Goal: Information Seeking & Learning: Learn about a topic

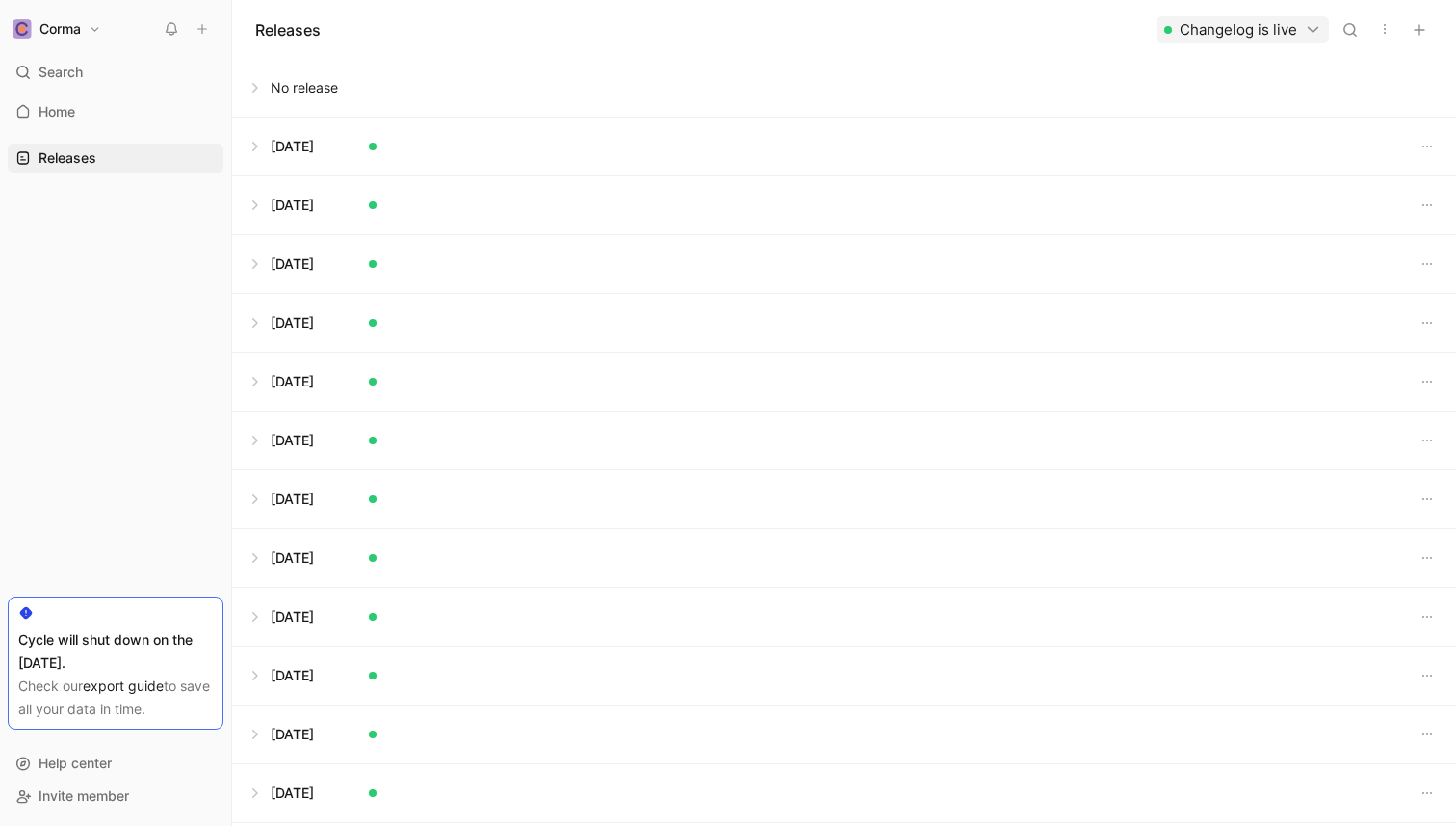
click at [264, 145] on button at bounding box center [844, 145] width 1222 height 58
click at [452, 208] on div at bounding box center [855, 195] width 1168 height 36
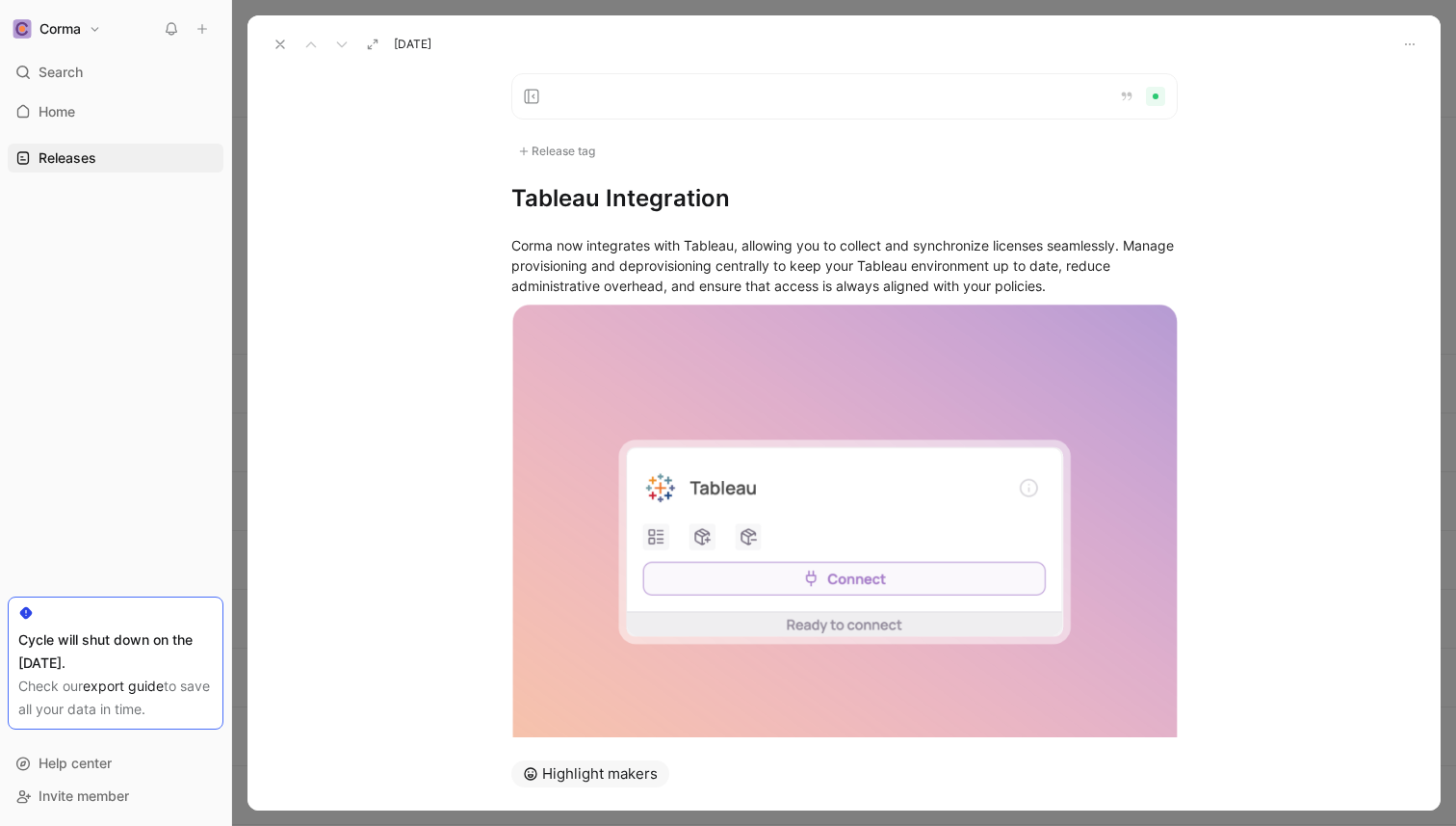
click at [282, 41] on use at bounding box center [280, 44] width 8 height 8
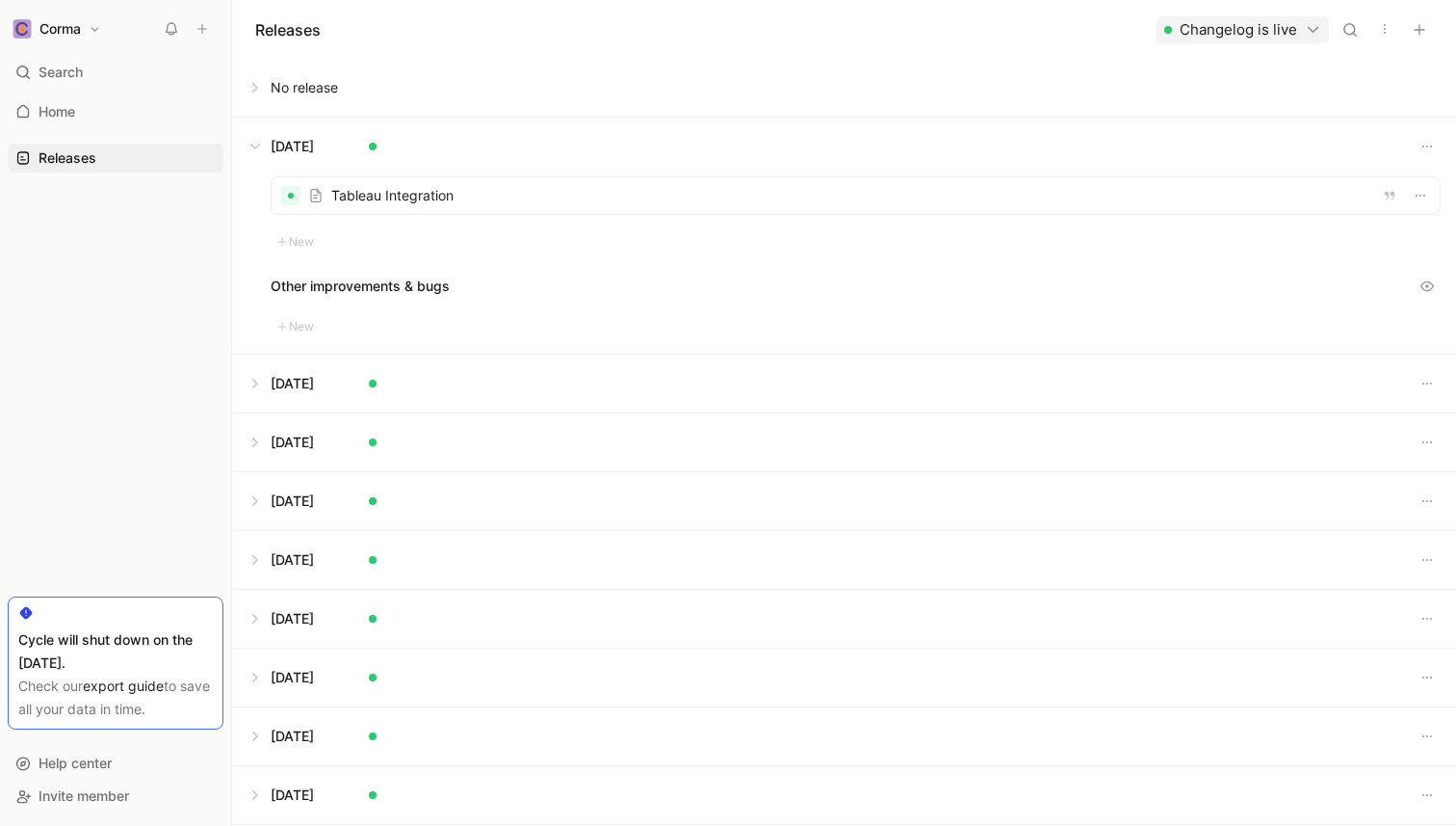
click at [361, 196] on div at bounding box center [855, 195] width 1168 height 36
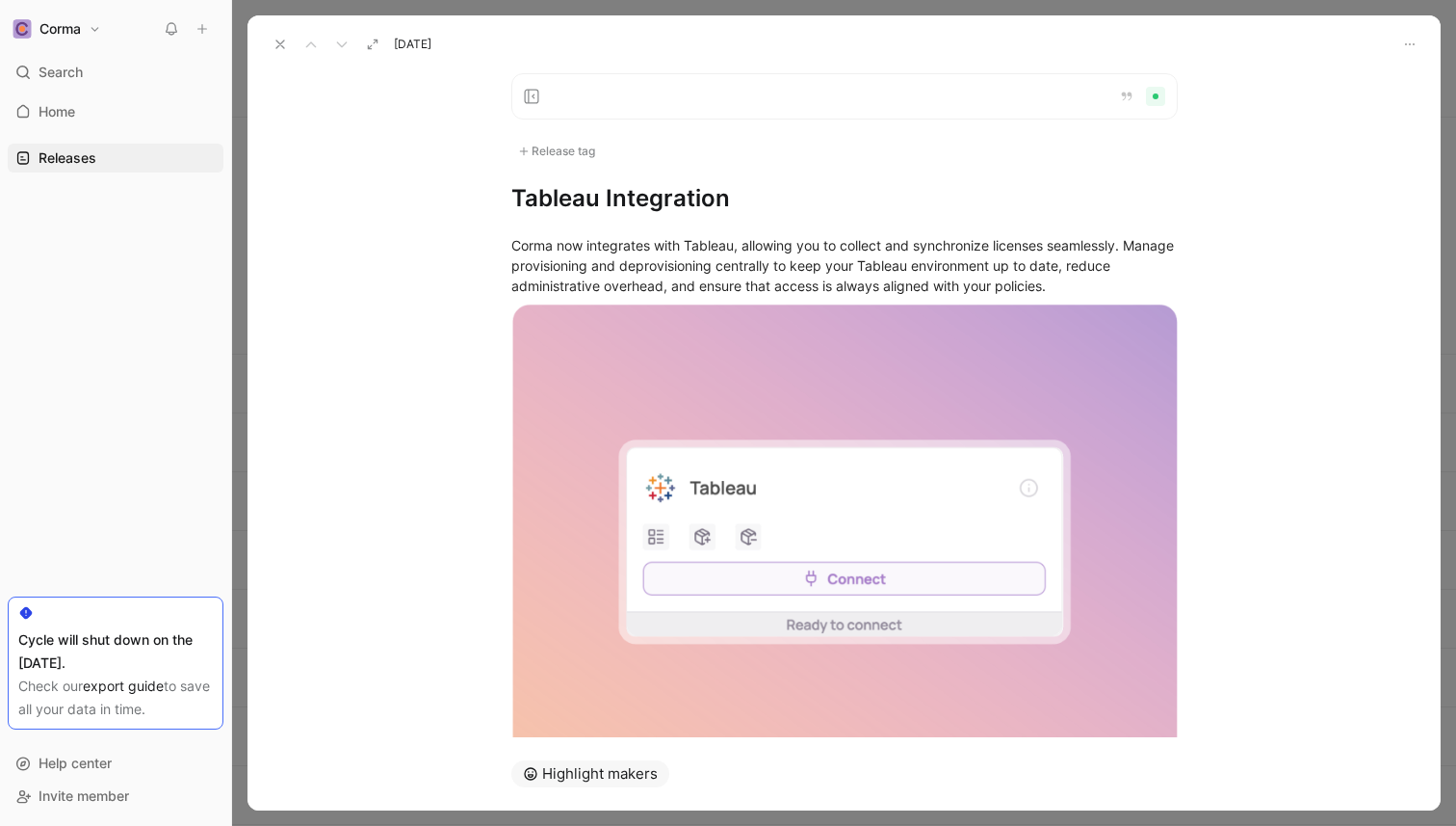
click at [280, 46] on icon at bounding box center [280, 44] width 16 height 16
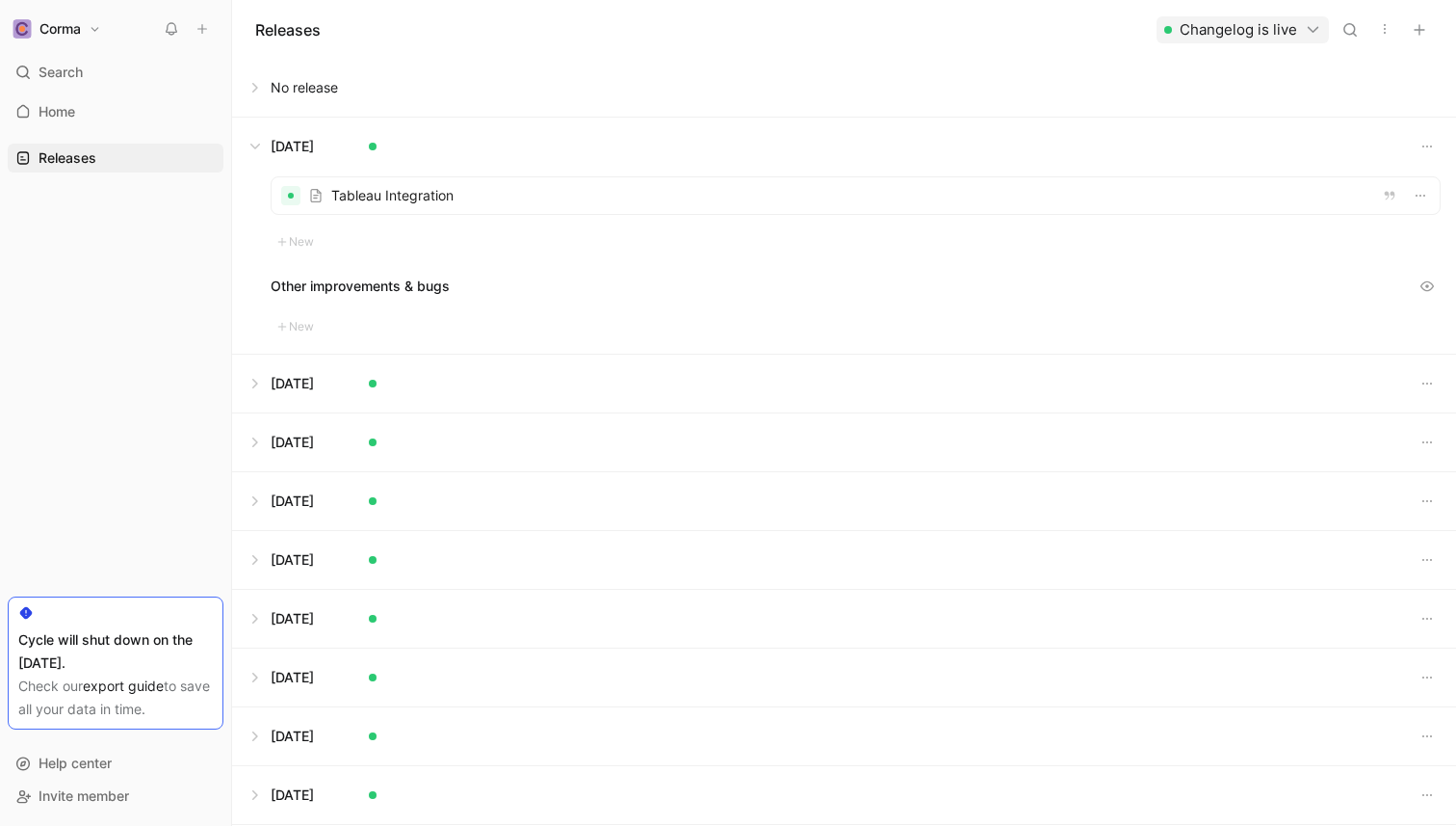
click at [262, 134] on button at bounding box center [844, 145] width 1222 height 58
click at [249, 26] on div "Releases Changelog is live" at bounding box center [844, 29] width 1224 height 59
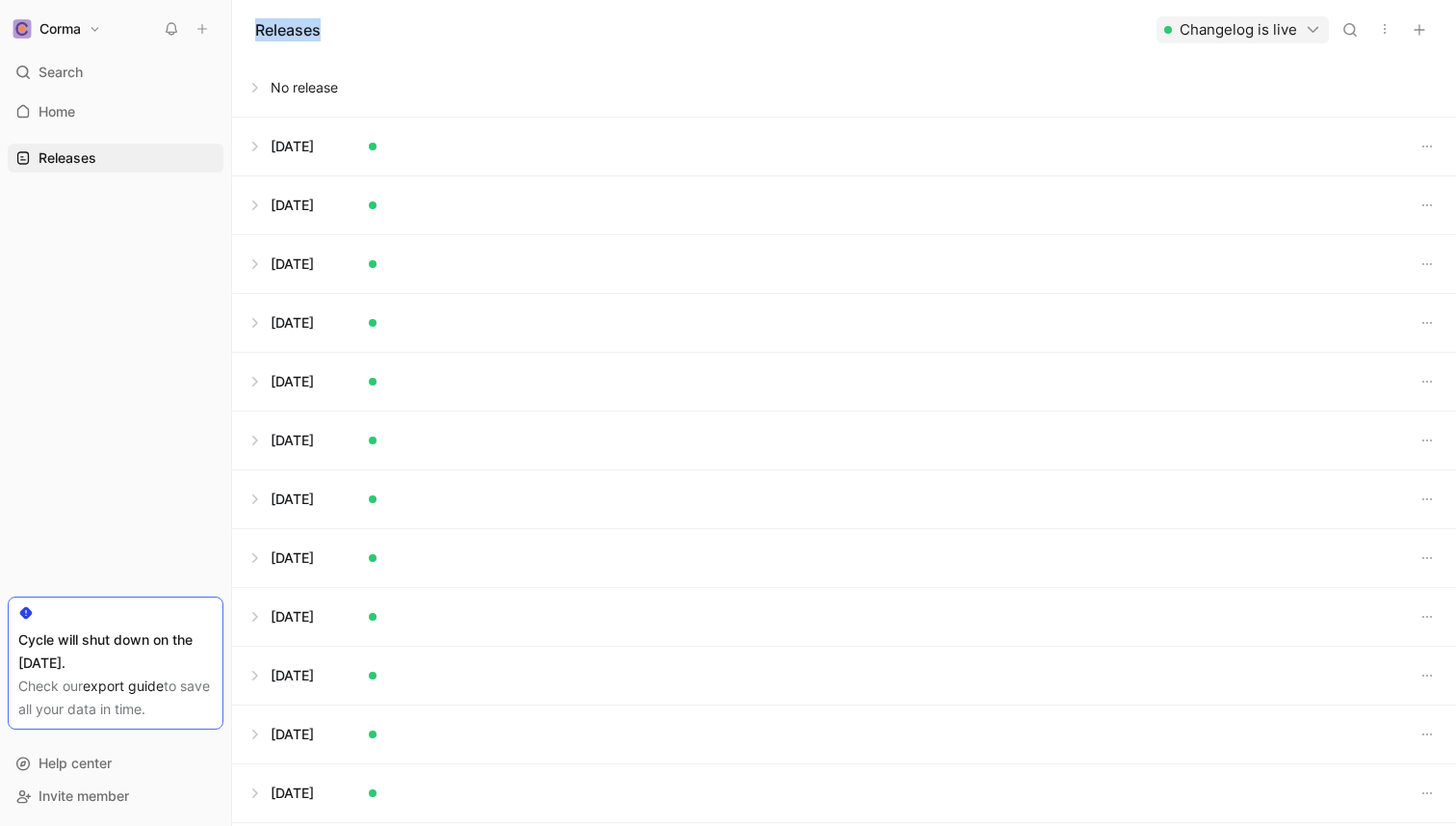
click at [249, 26] on div "Releases Changelog is live" at bounding box center [844, 29] width 1224 height 59
click at [253, 23] on div "Releases Changelog is live" at bounding box center [844, 29] width 1224 height 59
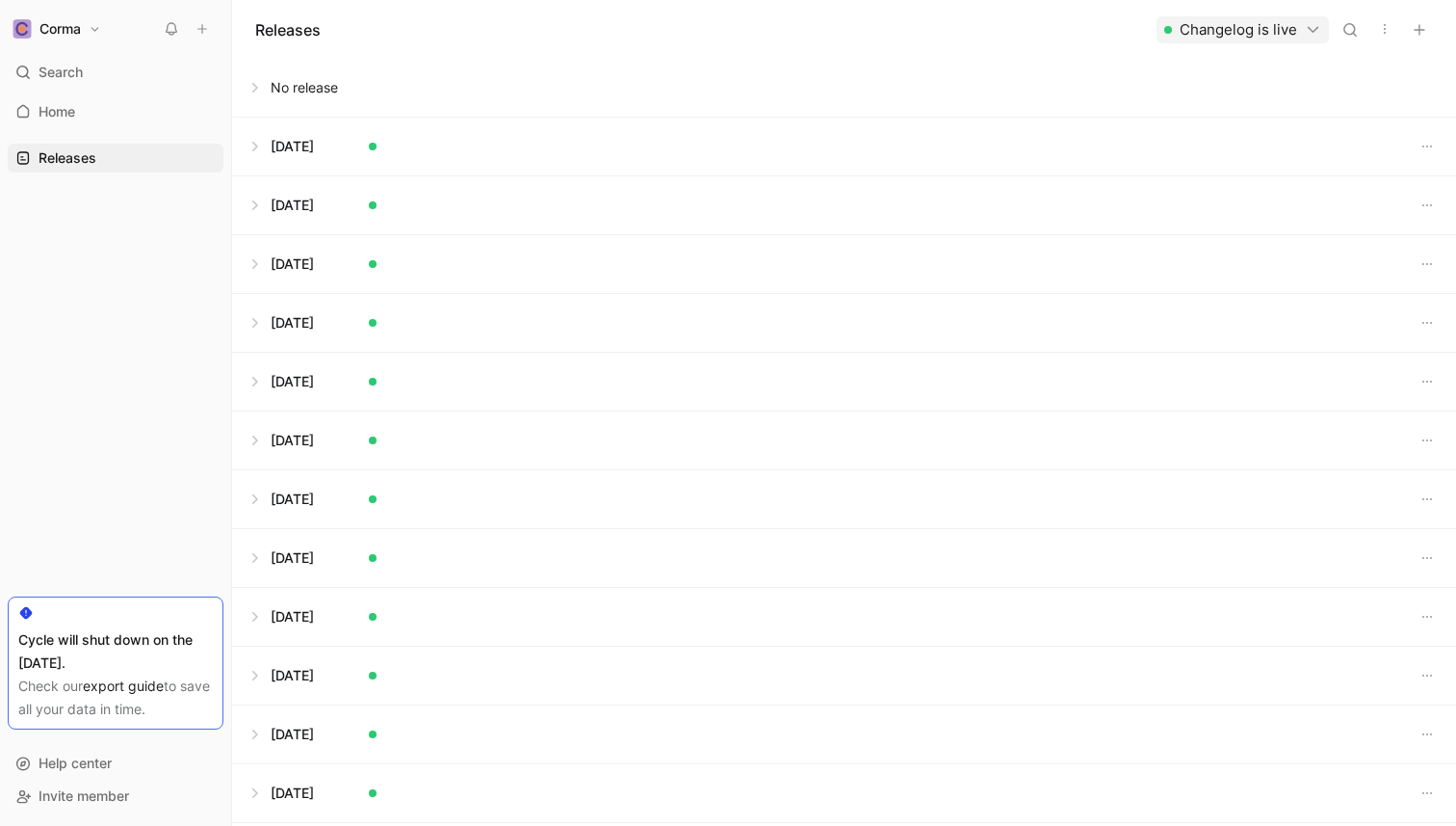
click at [253, 23] on div "Releases Changelog is live" at bounding box center [844, 29] width 1224 height 59
click at [257, 155] on button at bounding box center [844, 145] width 1222 height 58
click at [305, 392] on button at bounding box center [844, 383] width 1222 height 58
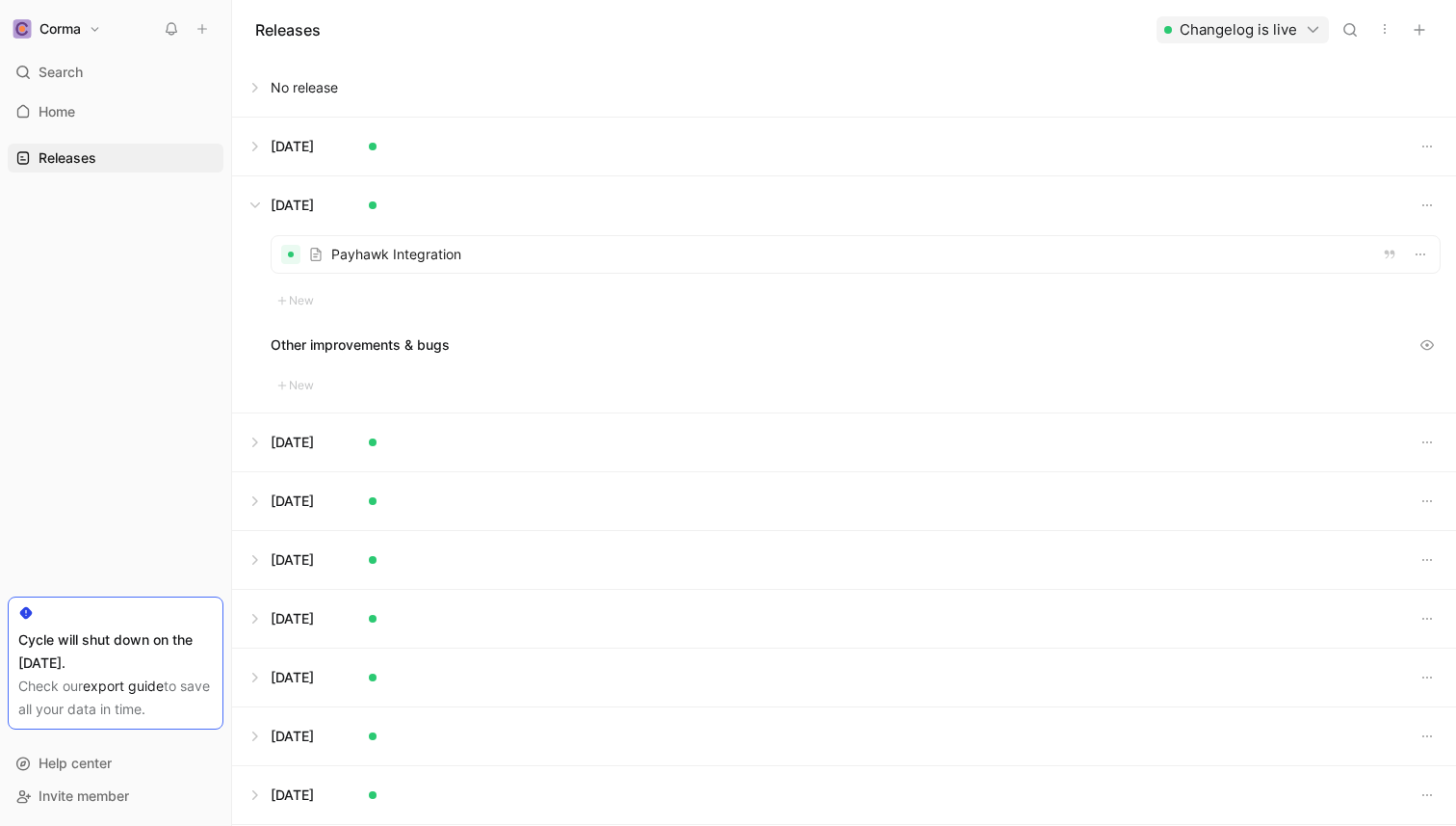
click at [411, 261] on div at bounding box center [855, 254] width 1168 height 36
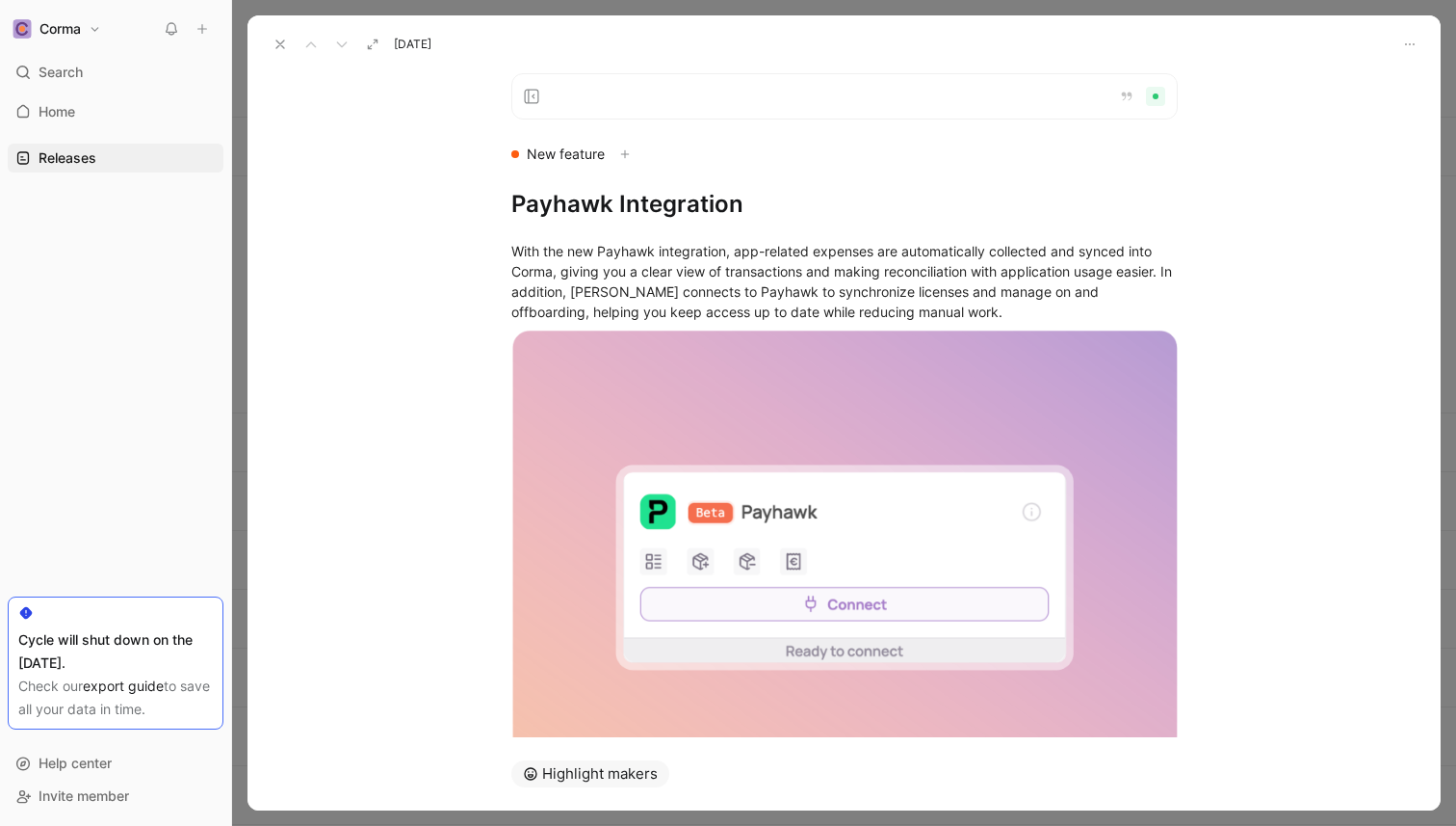
click at [278, 39] on icon at bounding box center [280, 44] width 16 height 16
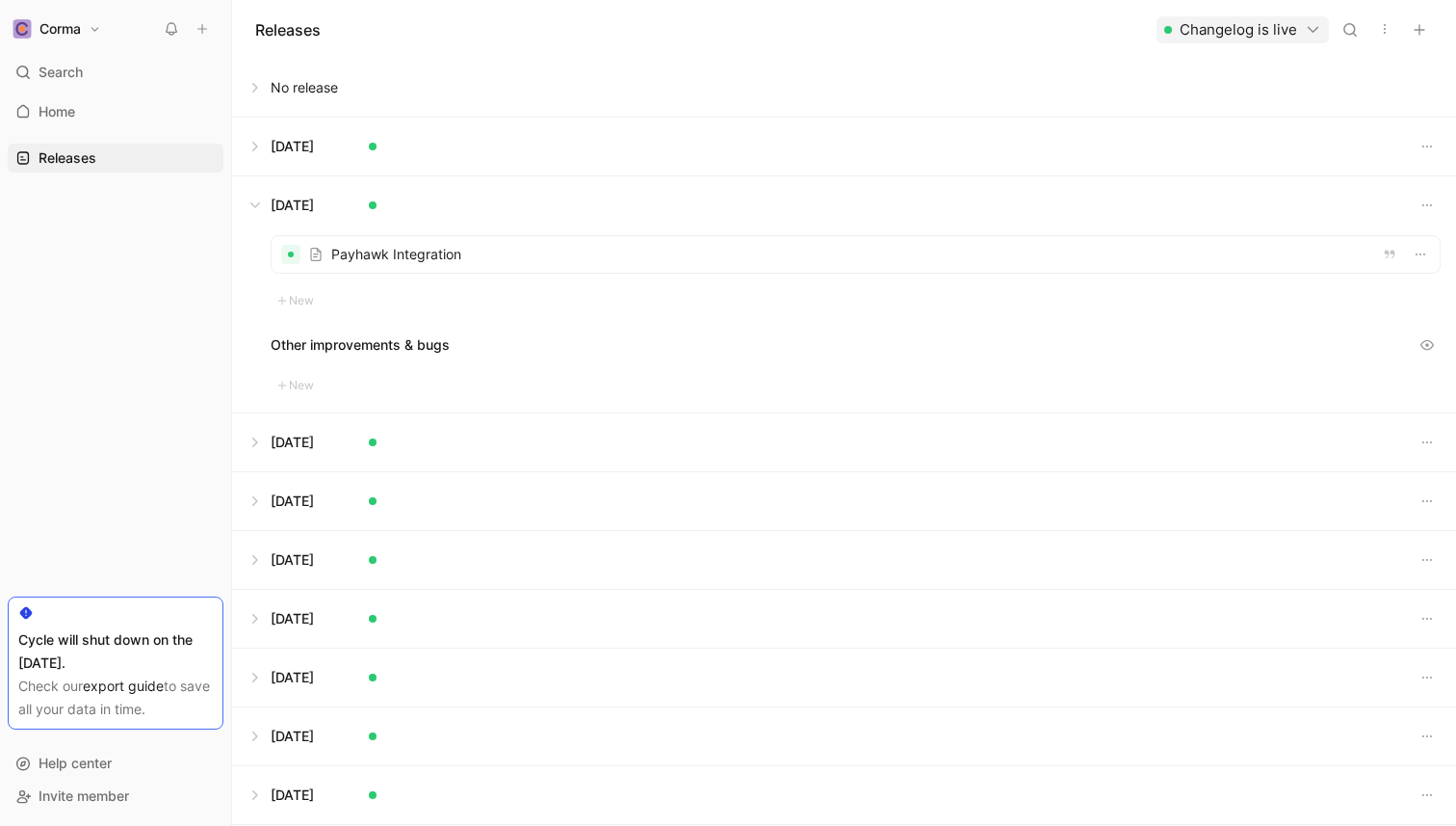
click at [247, 194] on button at bounding box center [844, 205] width 1222 height 58
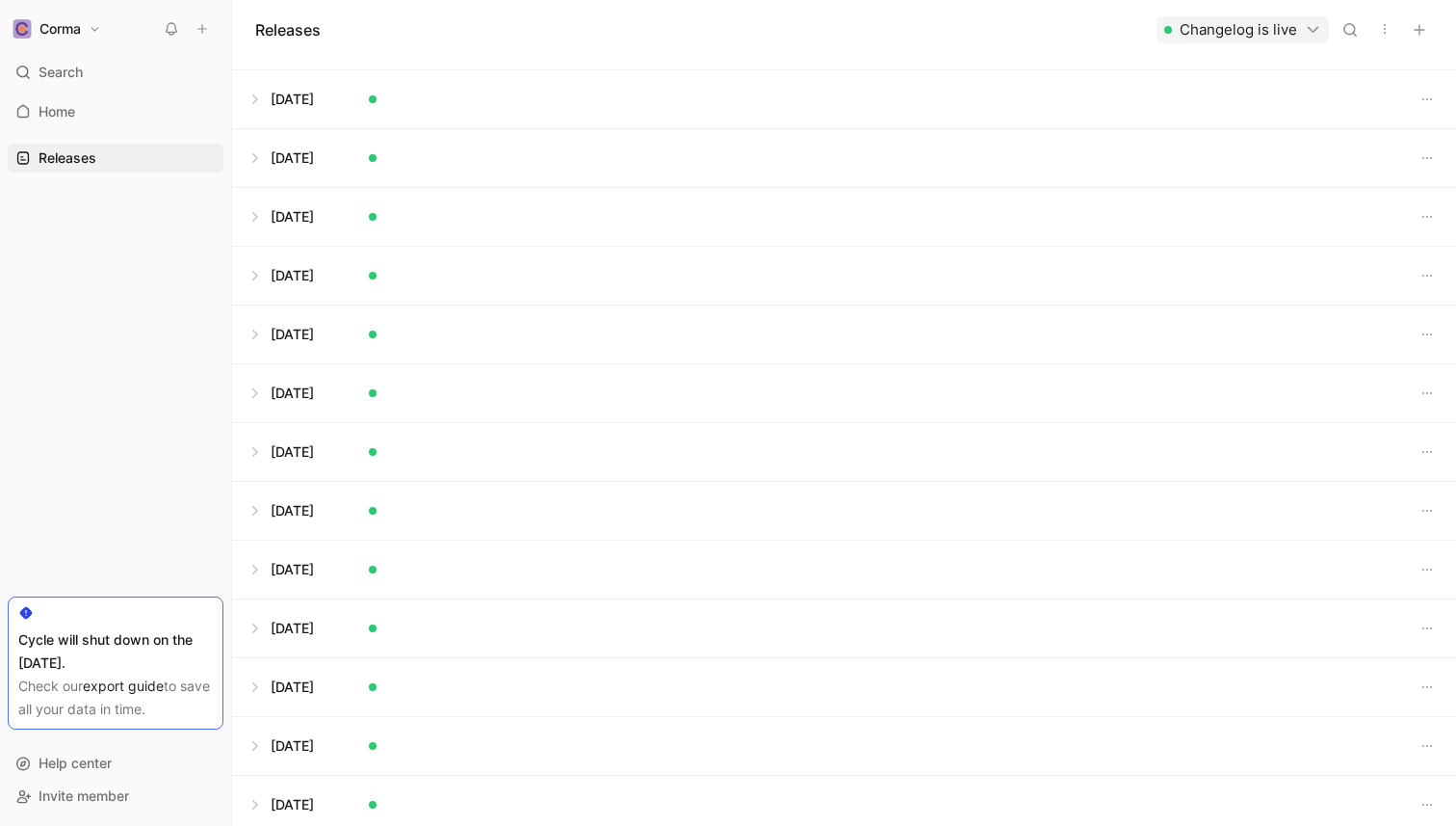
scroll to position [46, 0]
click at [253, 223] on button at bounding box center [844, 217] width 1222 height 58
click at [425, 268] on div at bounding box center [855, 267] width 1168 height 36
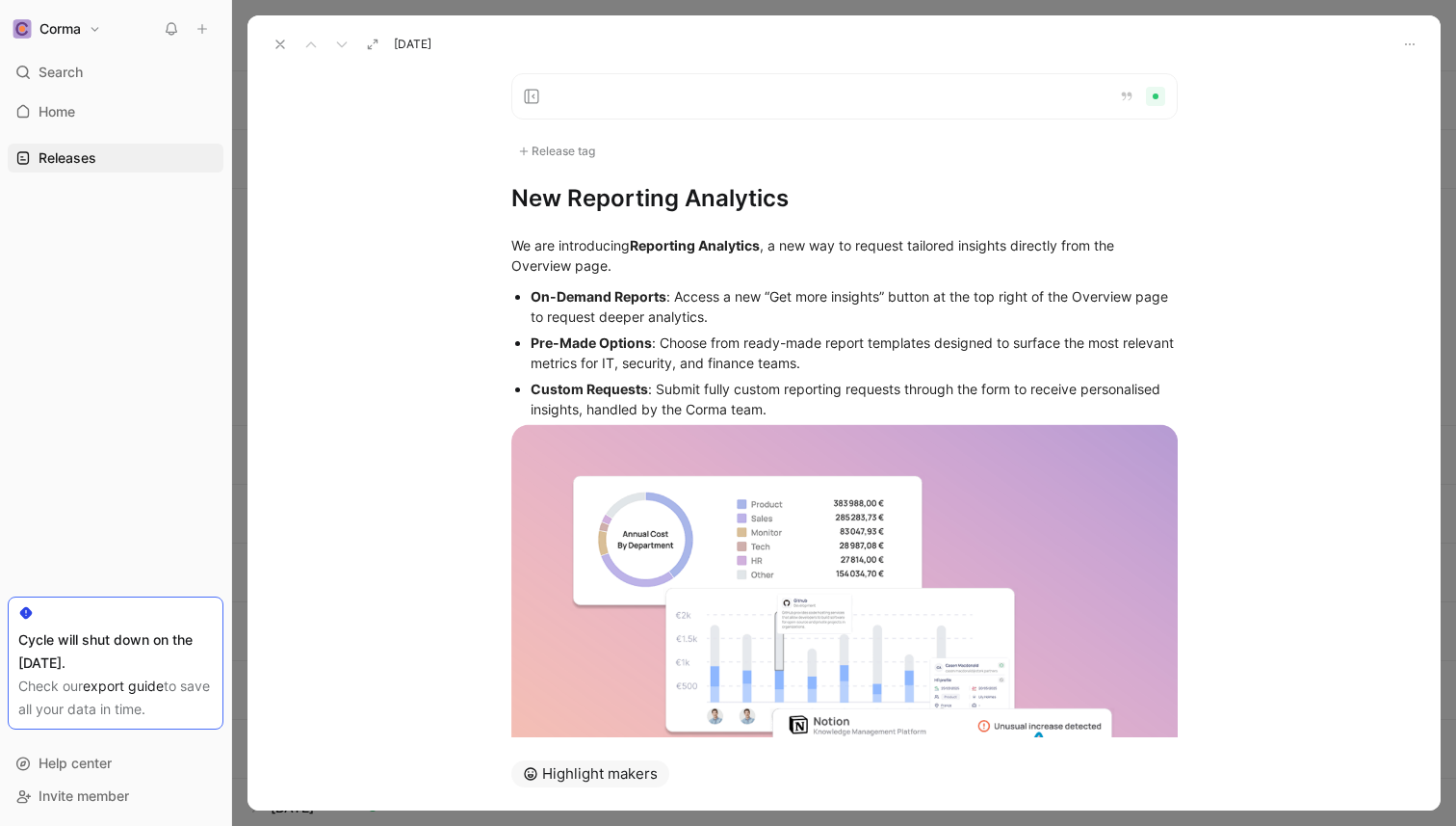
click at [276, 43] on icon at bounding box center [280, 44] width 16 height 16
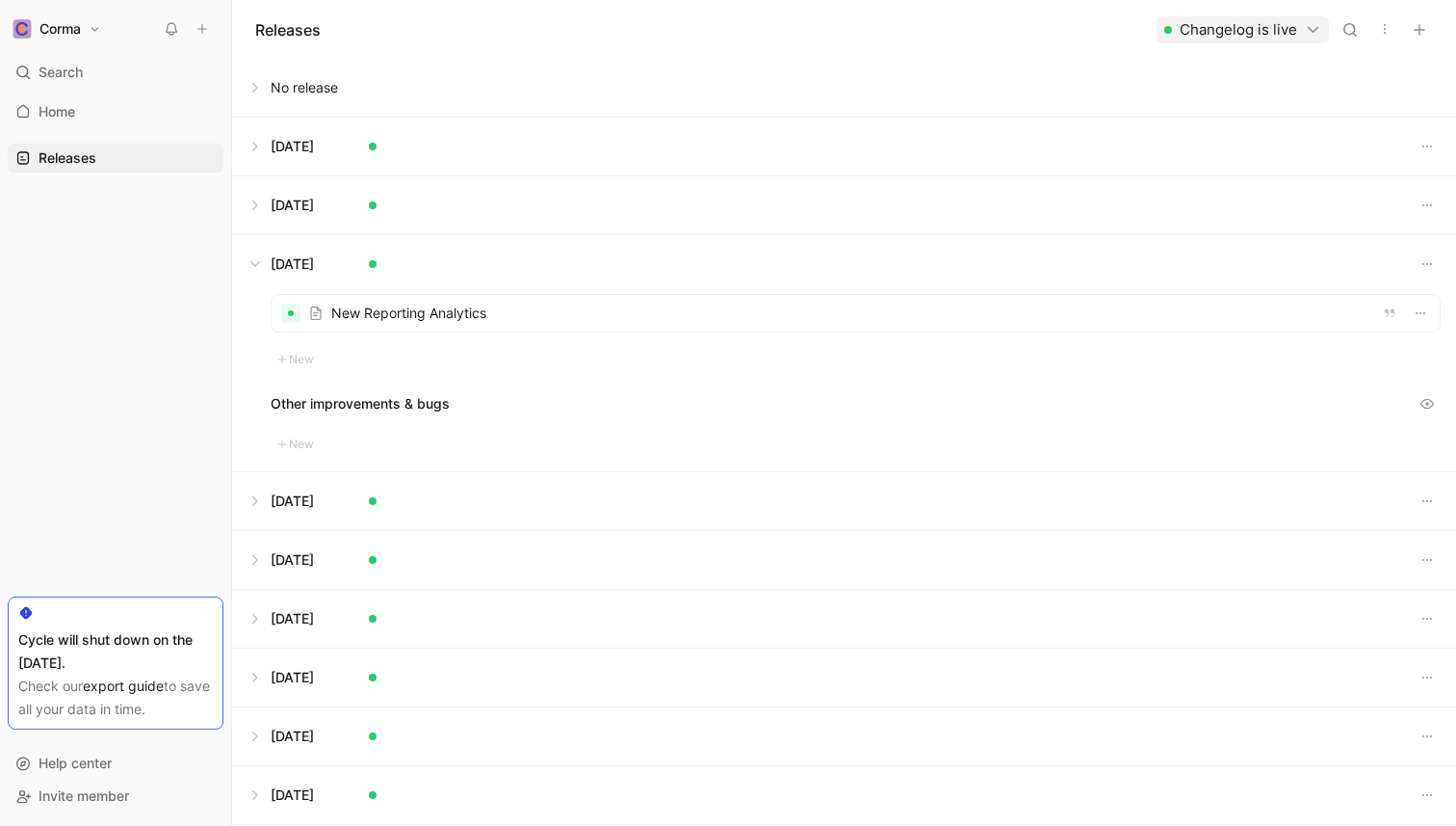
click at [254, 271] on button at bounding box center [844, 264] width 1222 height 58
click at [249, 255] on button at bounding box center [844, 264] width 1222 height 58
click at [256, 254] on button at bounding box center [844, 264] width 1222 height 58
click at [331, 31] on div "Releases Changelog is live" at bounding box center [844, 29] width 1224 height 59
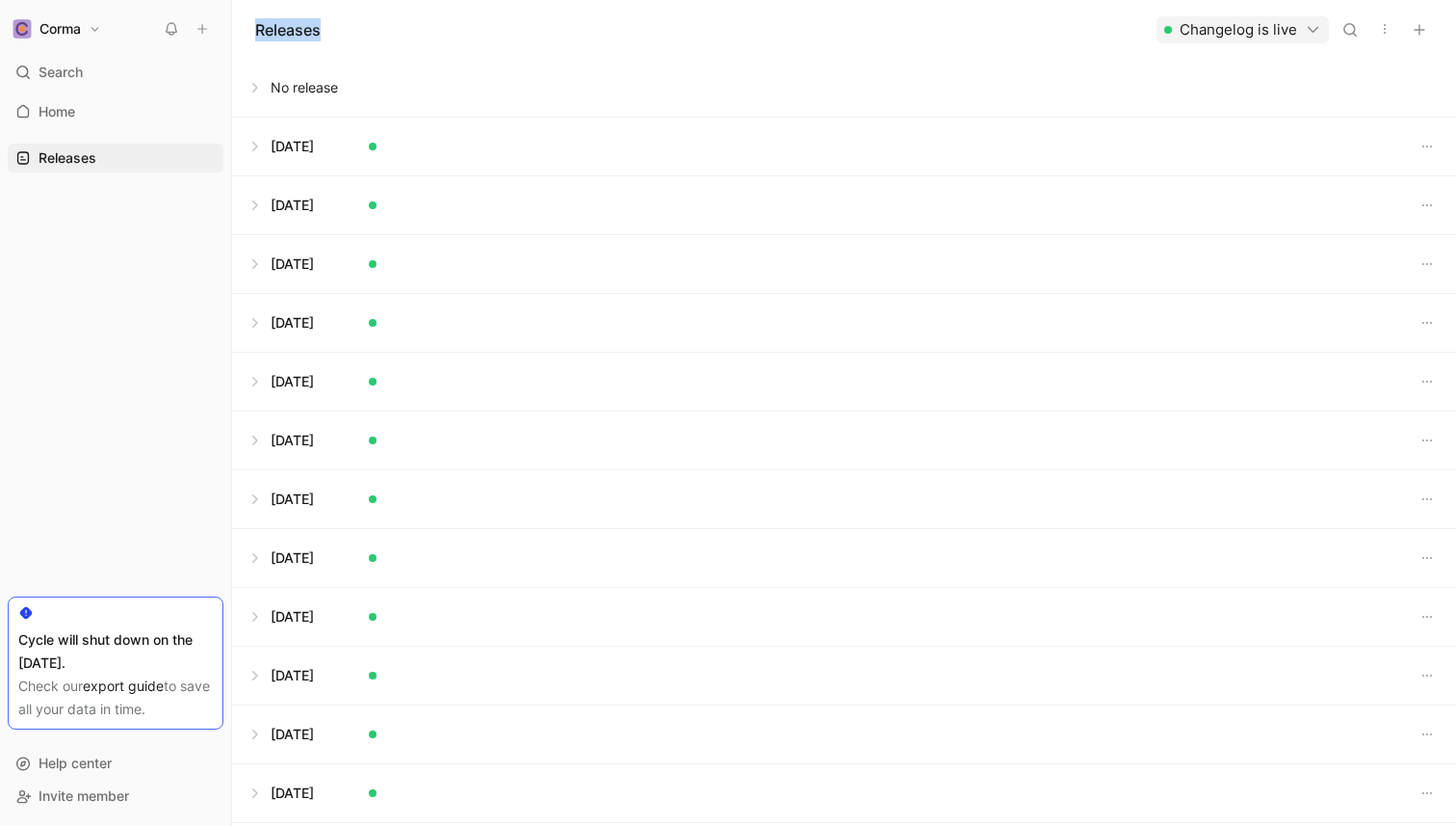
click at [331, 31] on div "Releases Changelog is live" at bounding box center [844, 29] width 1224 height 59
click at [254, 165] on button at bounding box center [844, 145] width 1222 height 58
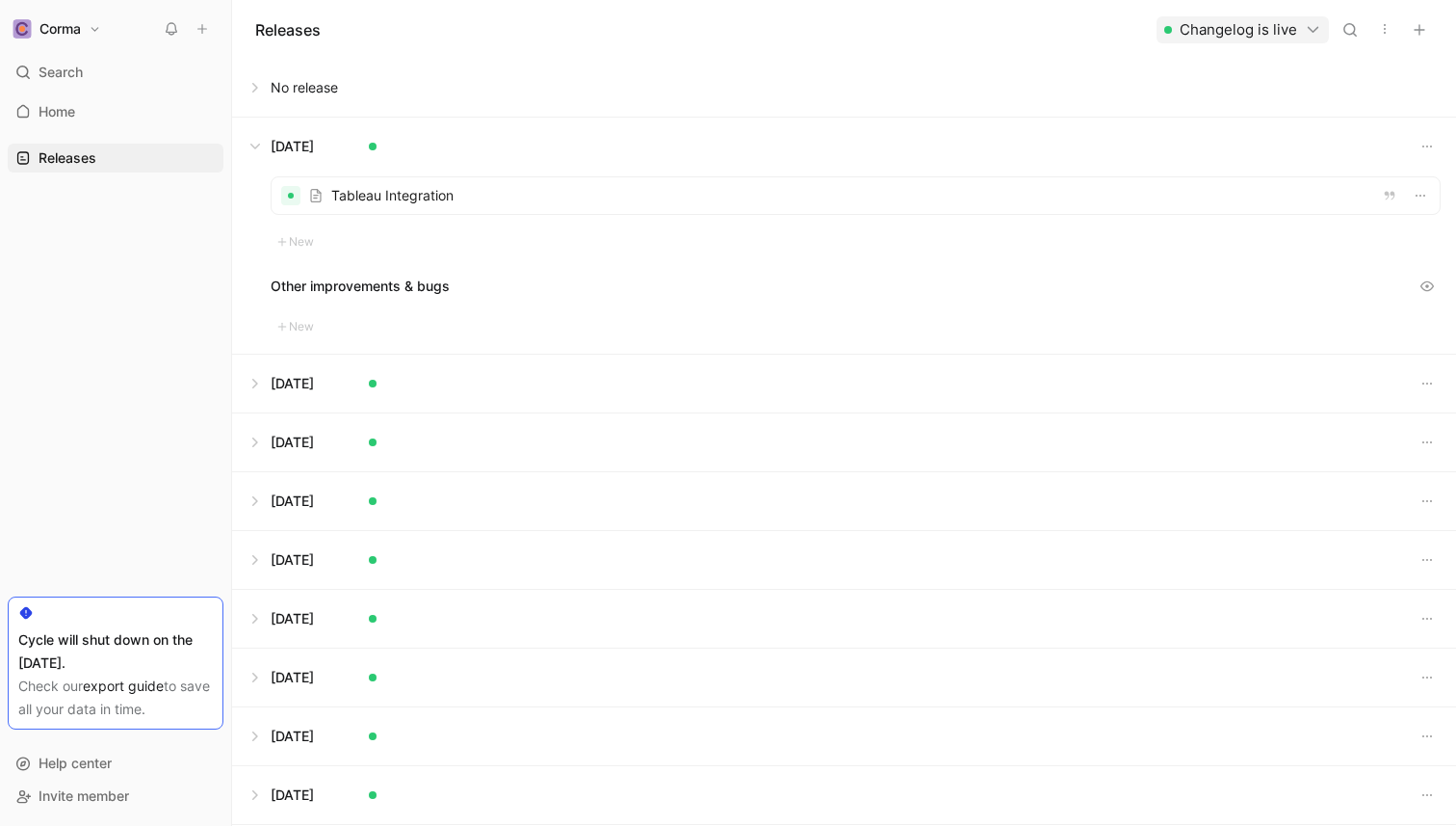
click at [334, 186] on div at bounding box center [855, 195] width 1168 height 36
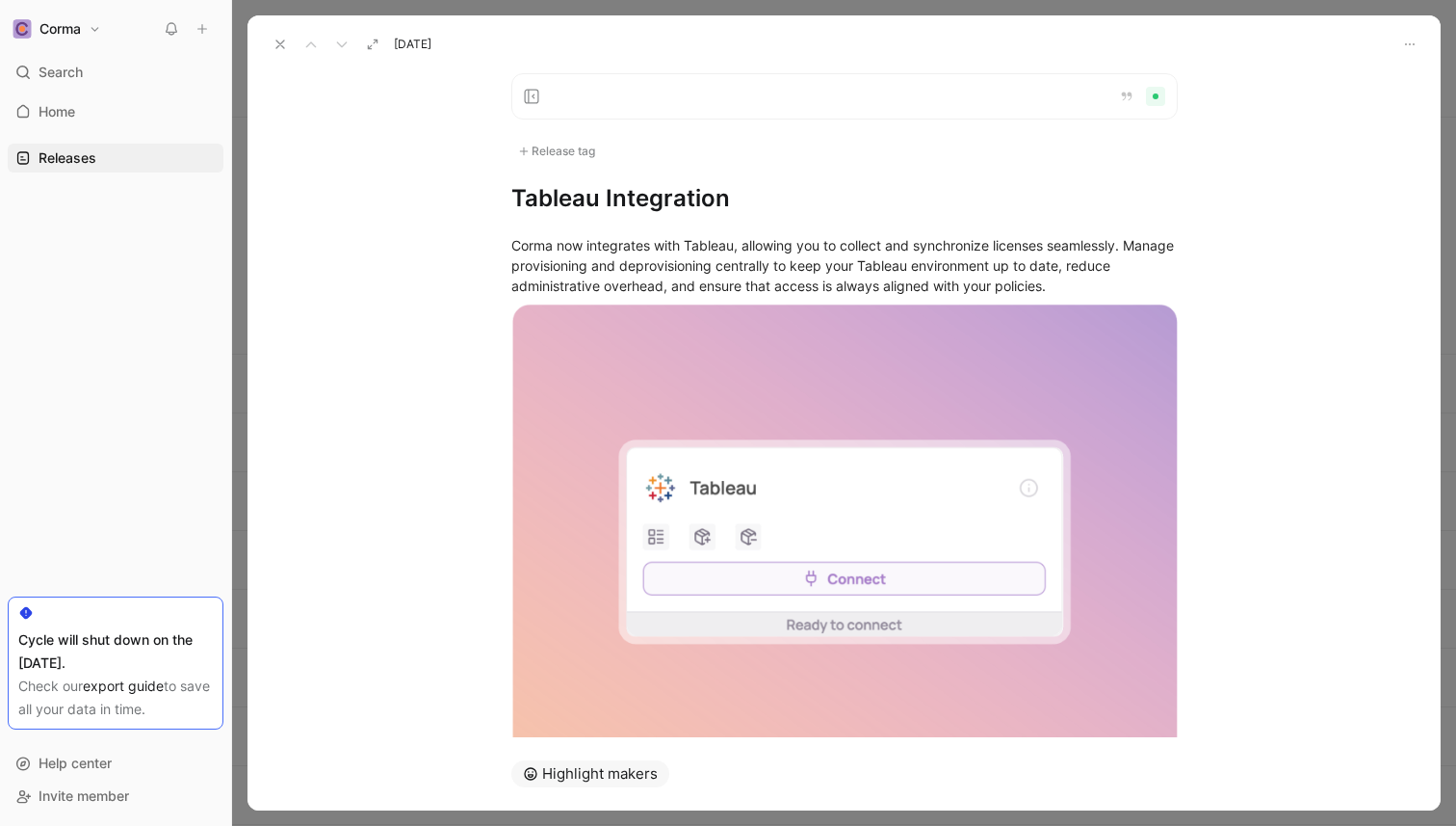
click at [283, 48] on icon at bounding box center [280, 44] width 16 height 16
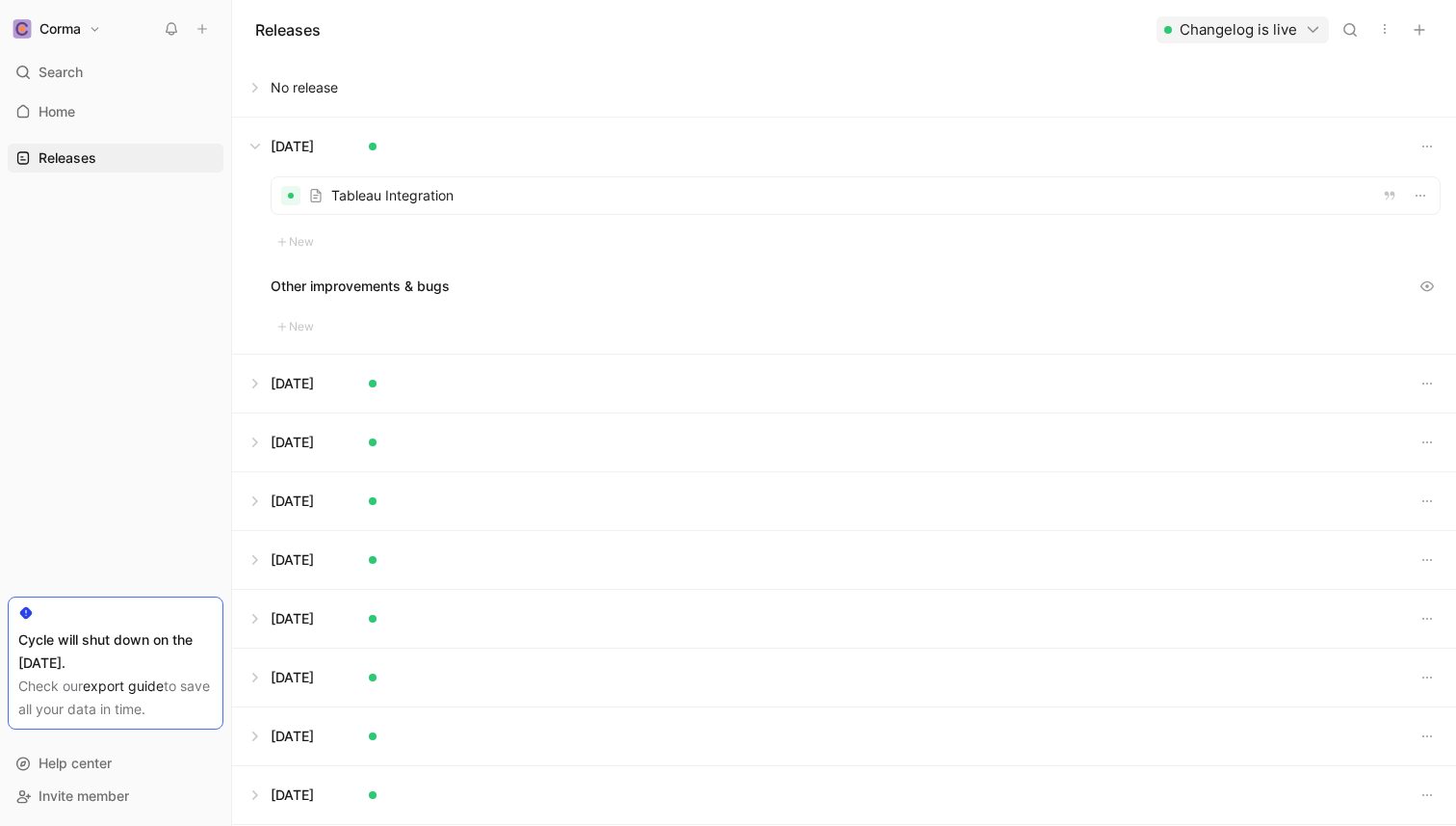
click at [267, 144] on button at bounding box center [844, 145] width 1222 height 58
click at [269, 273] on button at bounding box center [844, 264] width 1222 height 58
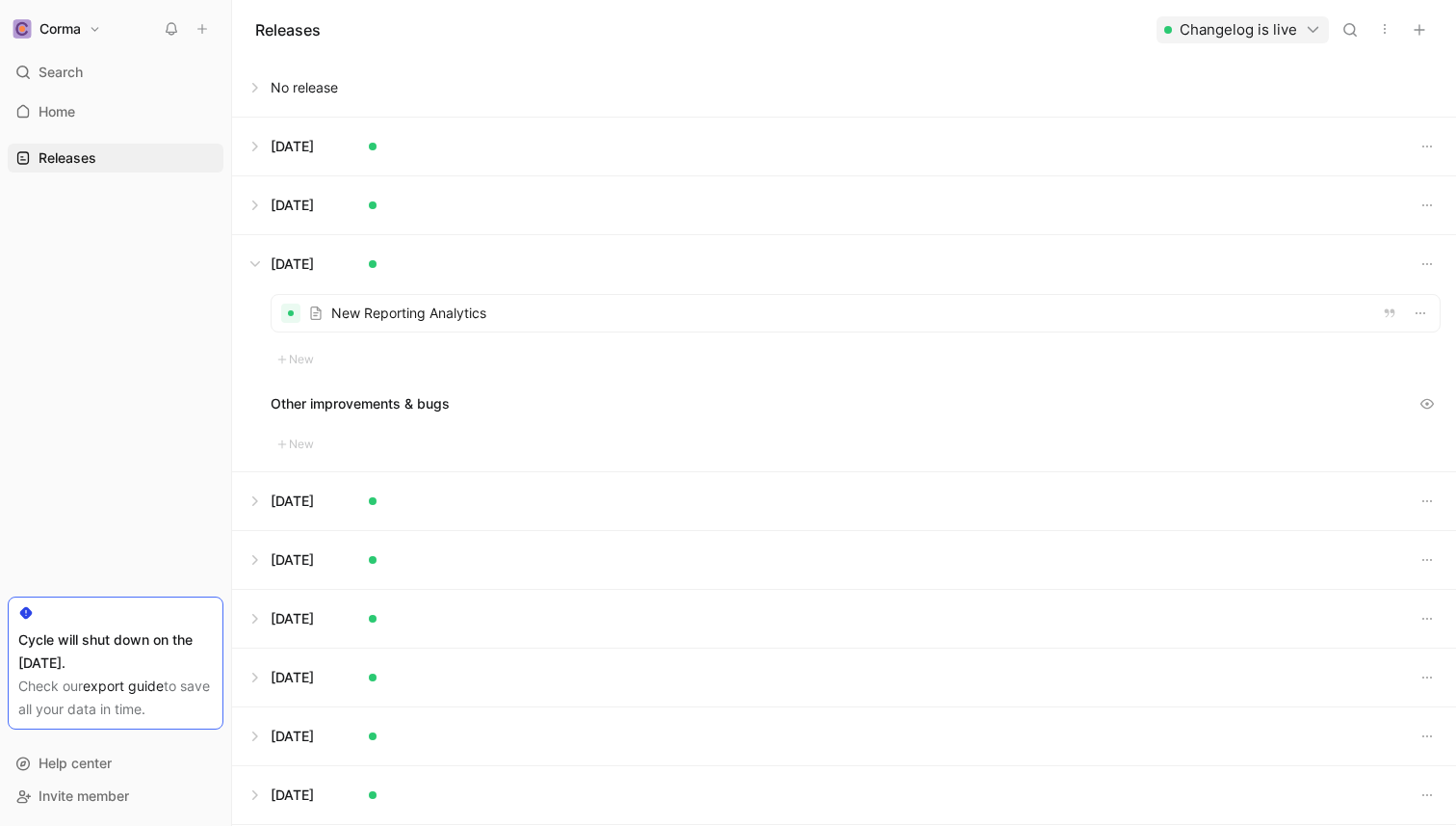
click at [414, 312] on div at bounding box center [855, 312] width 1168 height 36
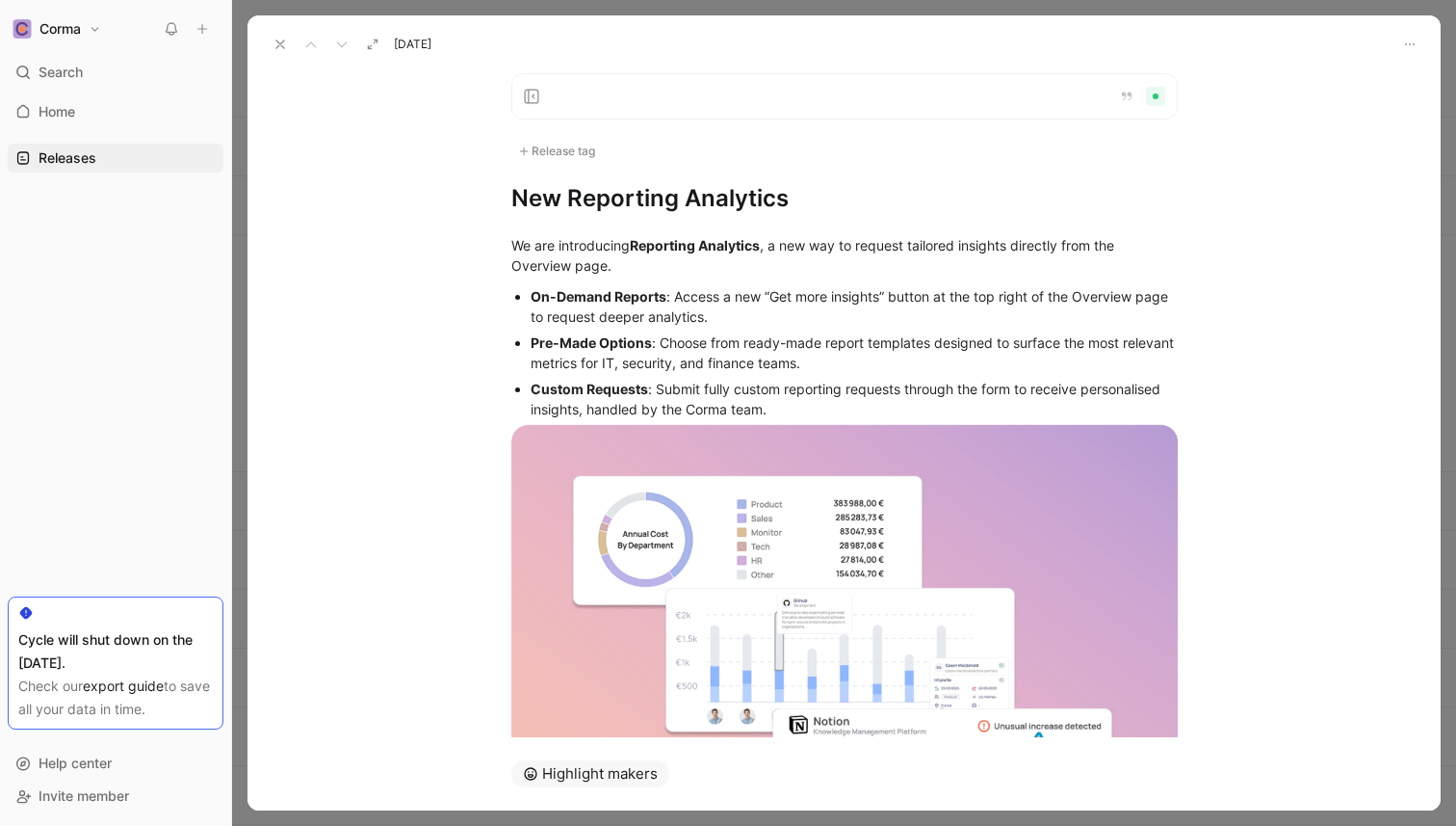
click at [285, 37] on icon at bounding box center [280, 44] width 16 height 16
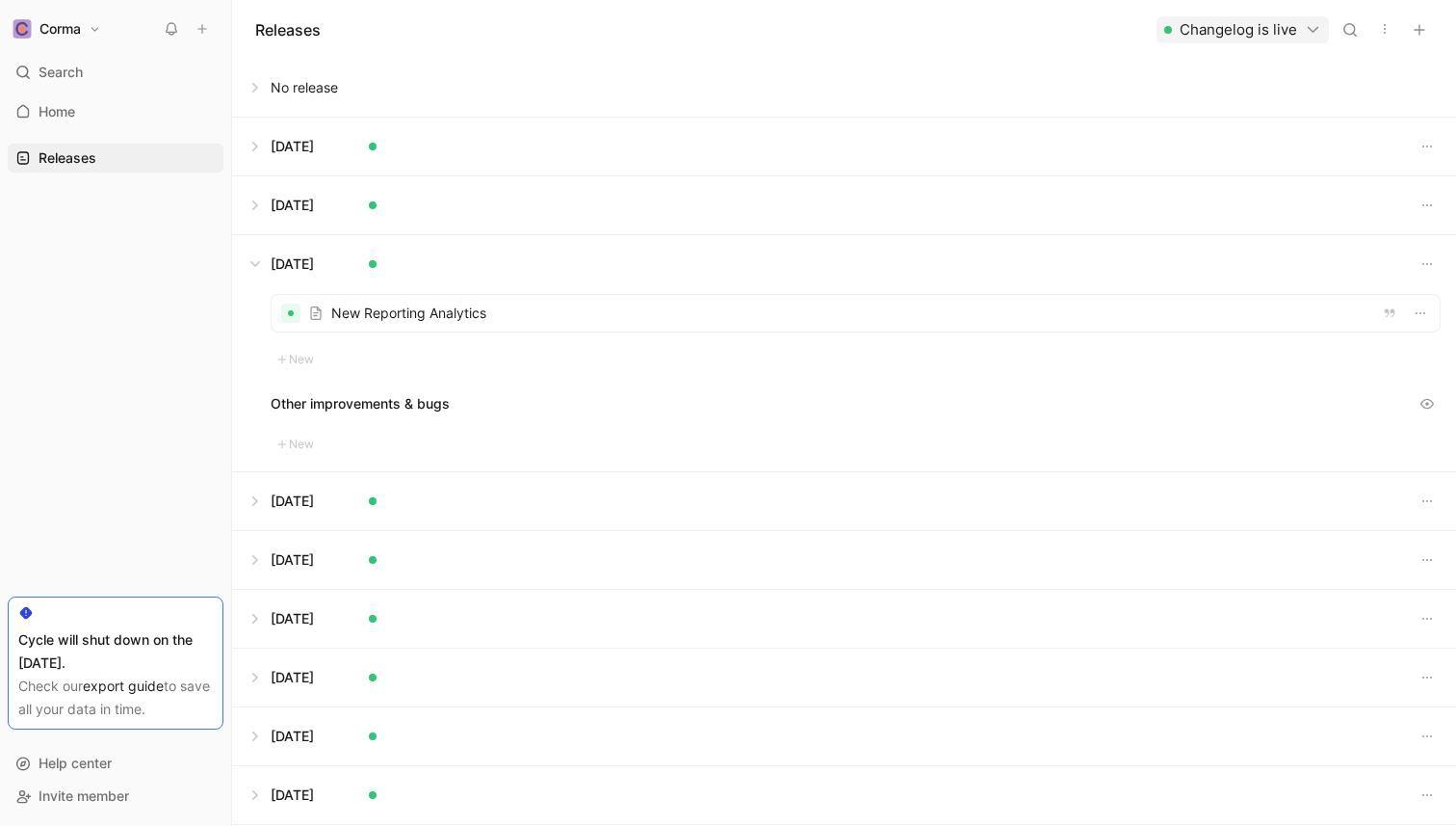
click at [252, 256] on button at bounding box center [844, 264] width 1222 height 58
